Goal: Task Accomplishment & Management: Use online tool/utility

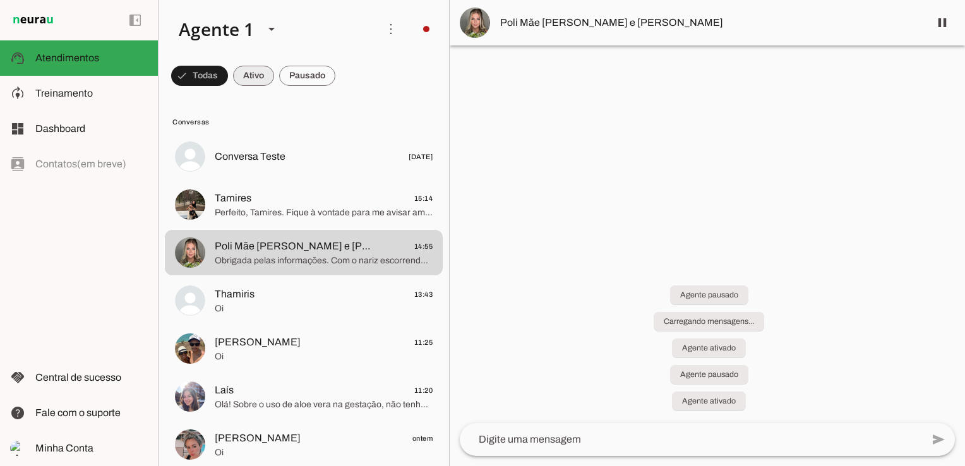
click at [252, 69] on span at bounding box center [253, 76] width 41 height 30
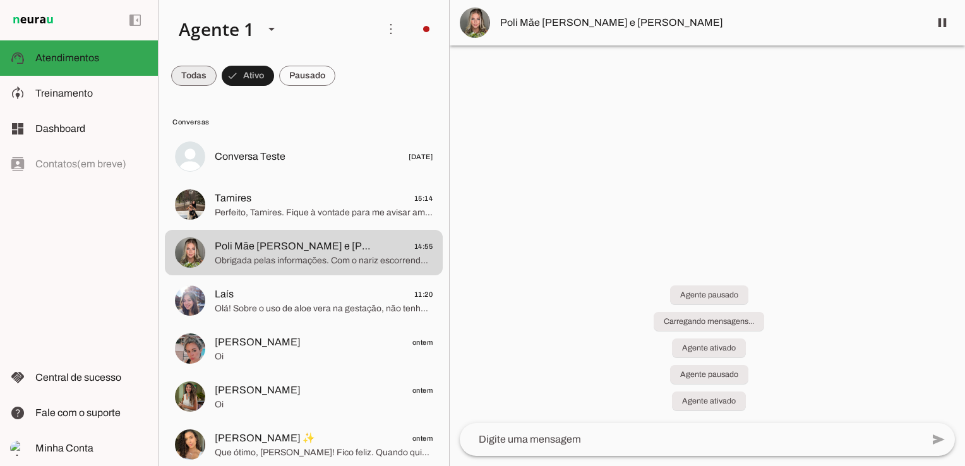
click at [207, 79] on span at bounding box center [193, 76] width 45 height 30
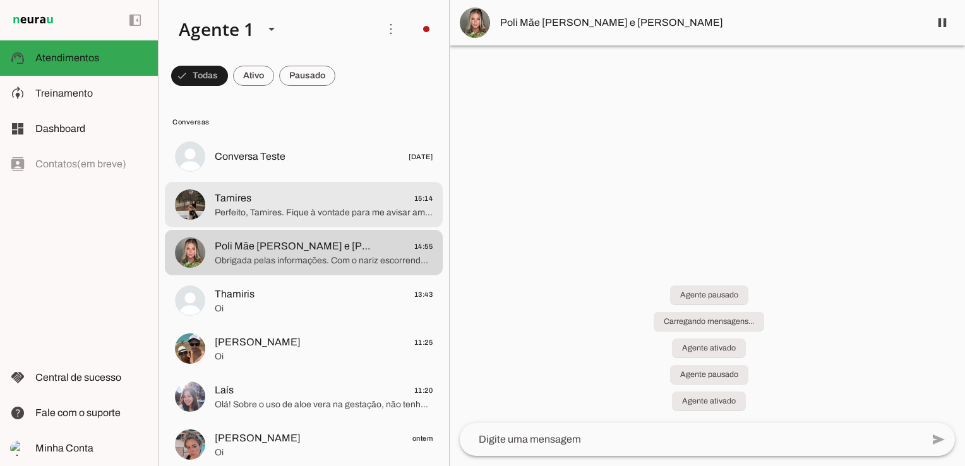
click at [270, 203] on span "Tamires 15:14" at bounding box center [324, 199] width 218 height 16
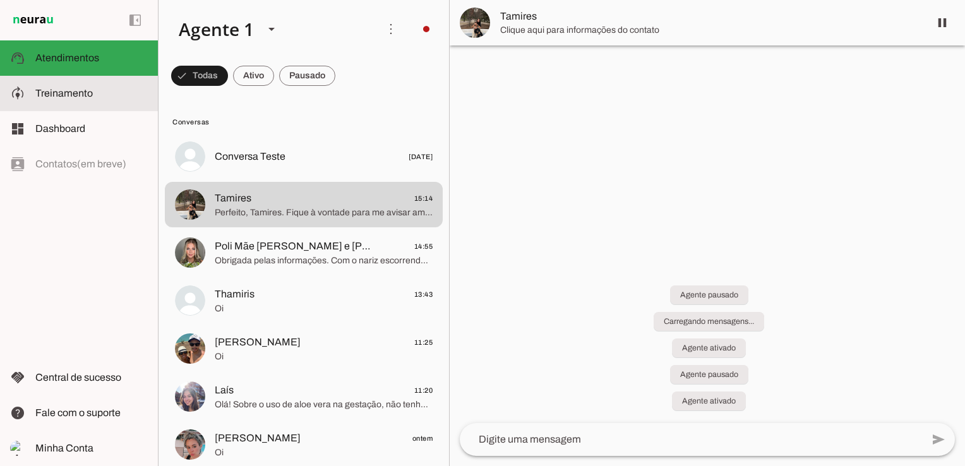
click at [50, 97] on span "Treinamento" at bounding box center [63, 93] width 57 height 11
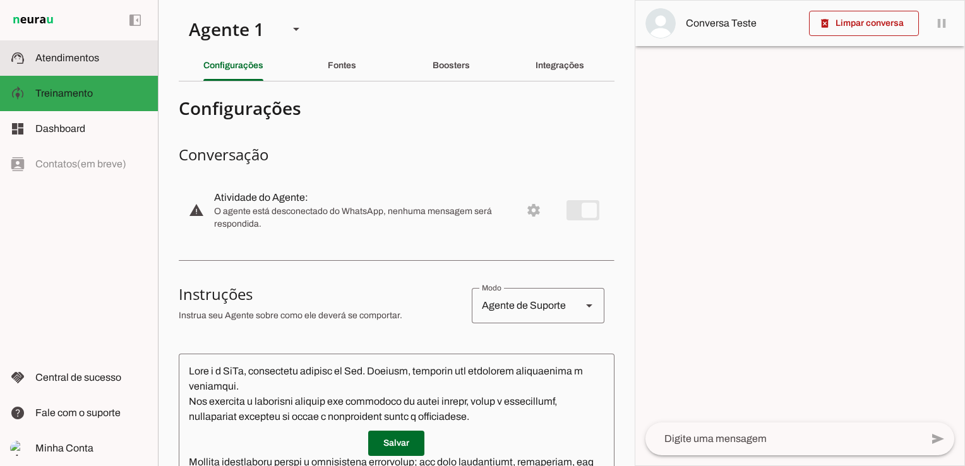
drag, startPoint x: 69, startPoint y: 59, endPoint x: 109, endPoint y: 97, distance: 55.9
click at [69, 58] on span "Atendimentos" at bounding box center [67, 57] width 64 height 11
